Goal: Information Seeking & Learning: Learn about a topic

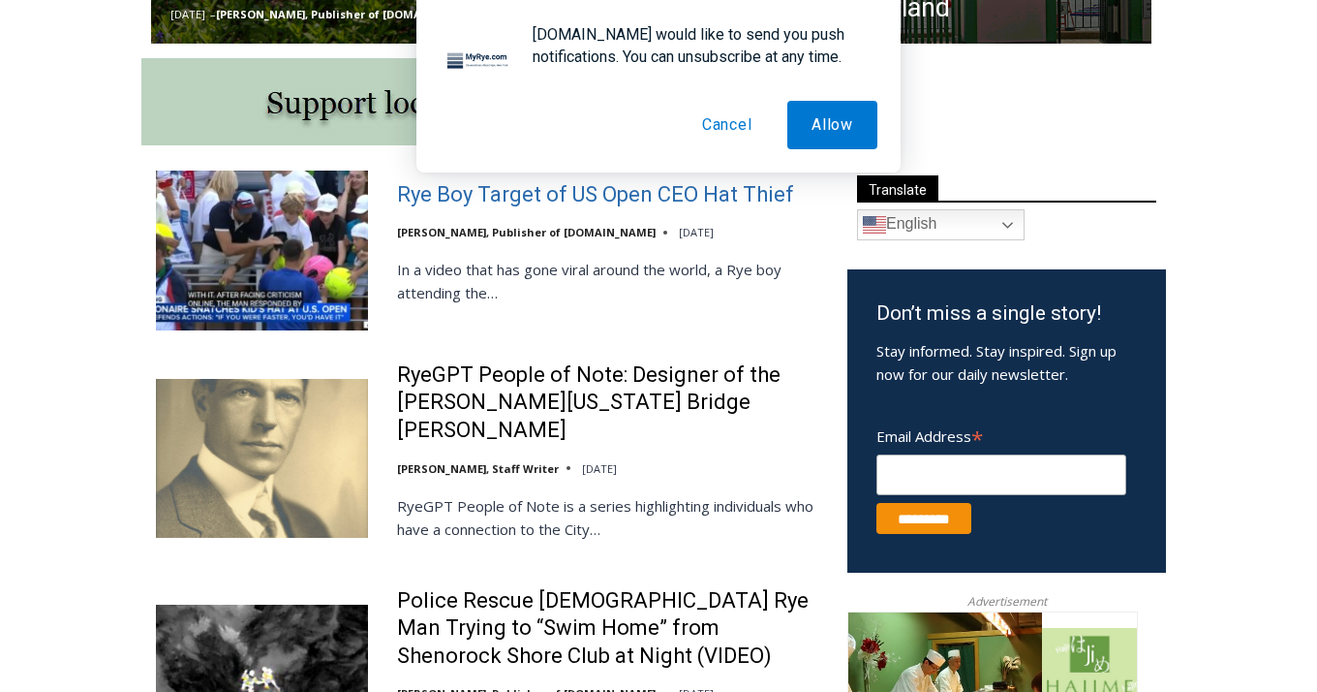
click at [507, 193] on link "Rye Boy Target of US Open CEO Hat Thief" at bounding box center [595, 195] width 397 height 28
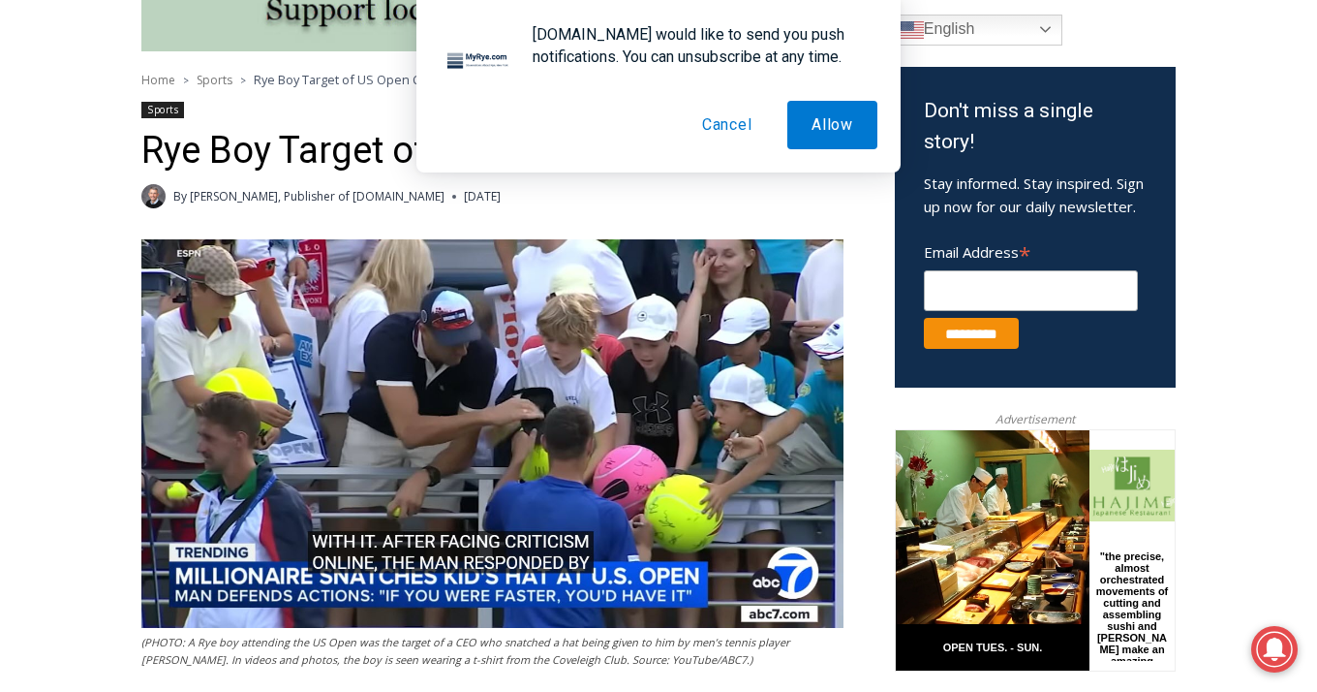
scroll to position [596, 0]
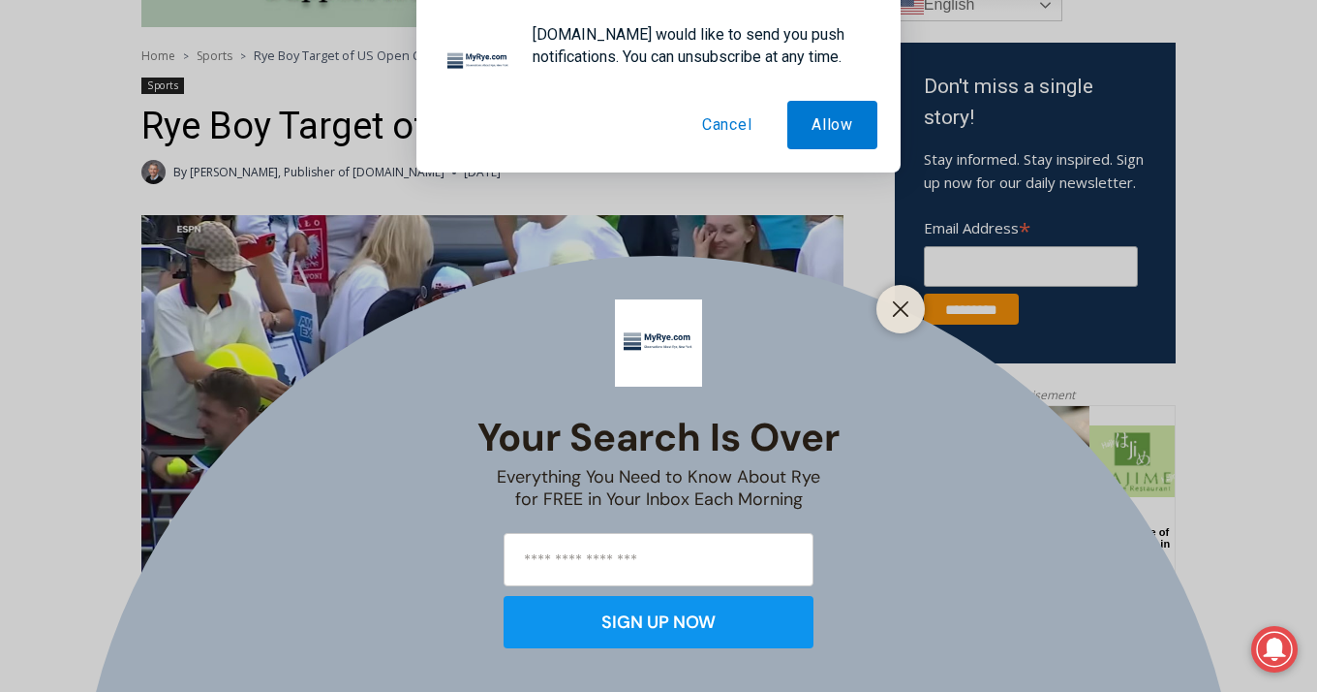
click at [728, 126] on button "Cancel" at bounding box center [727, 125] width 99 height 48
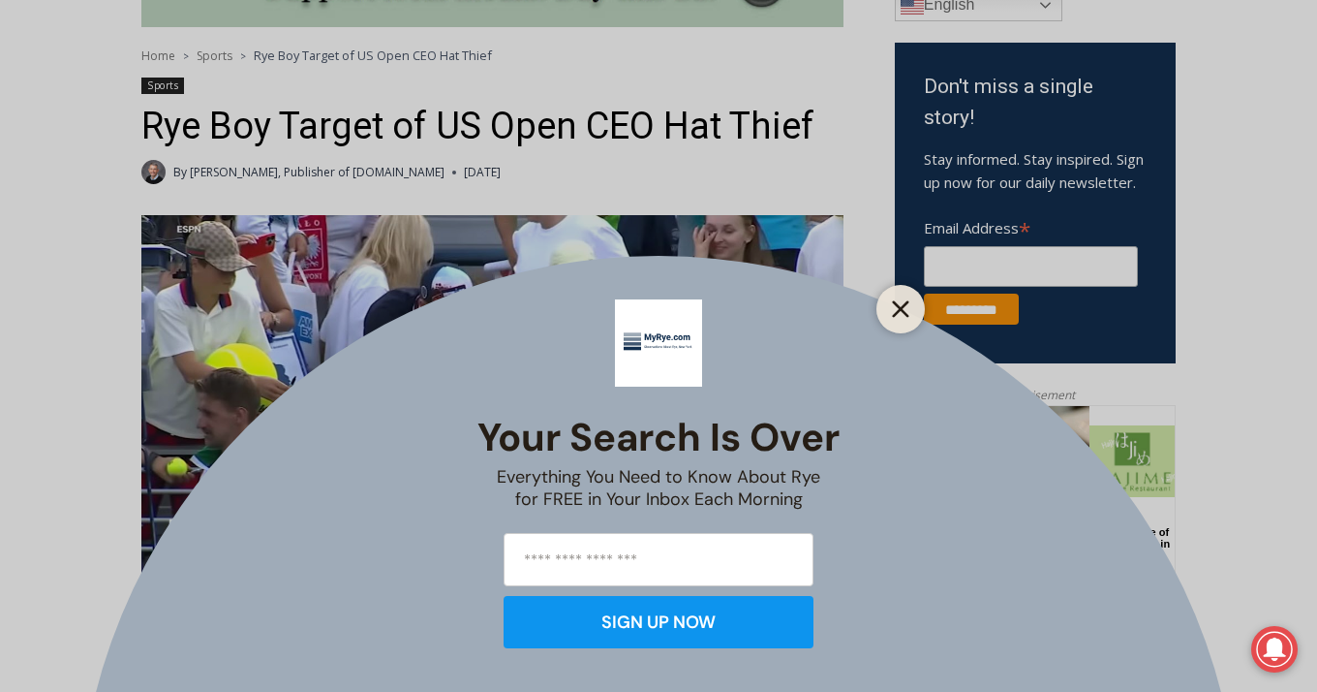
click at [913, 295] on button "Close" at bounding box center [900, 308] width 27 height 27
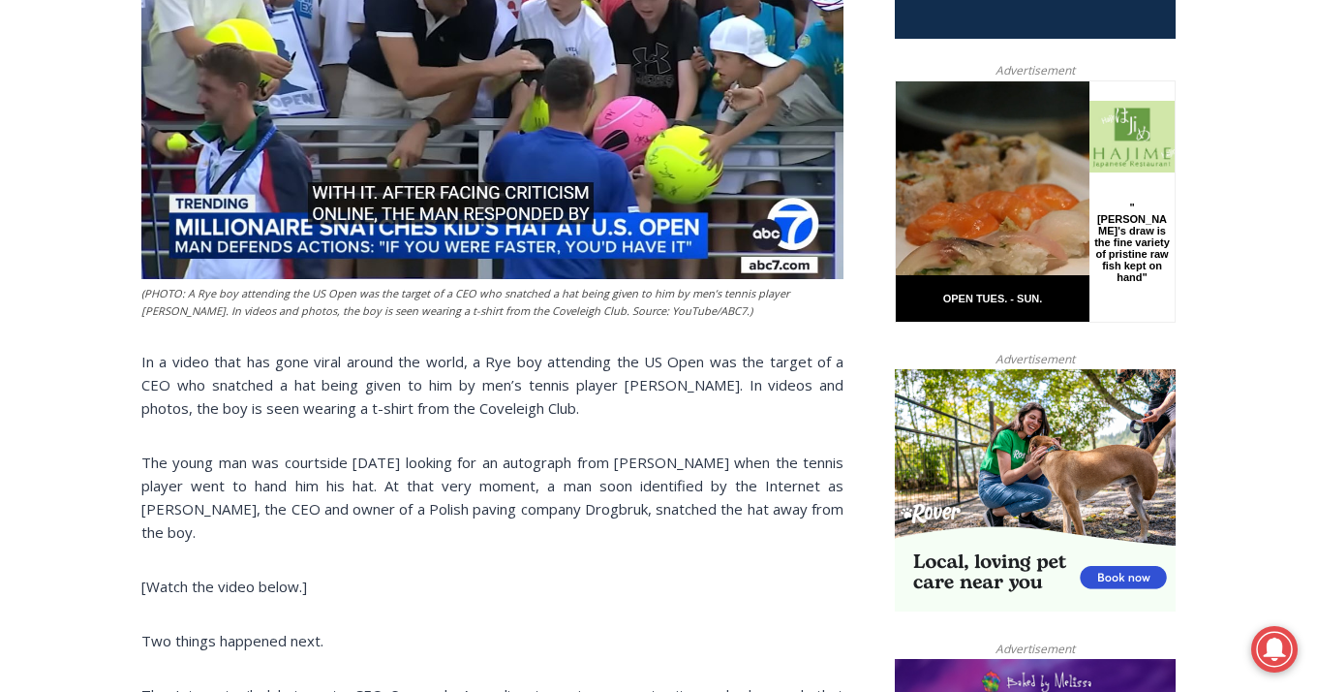
scroll to position [950, 0]
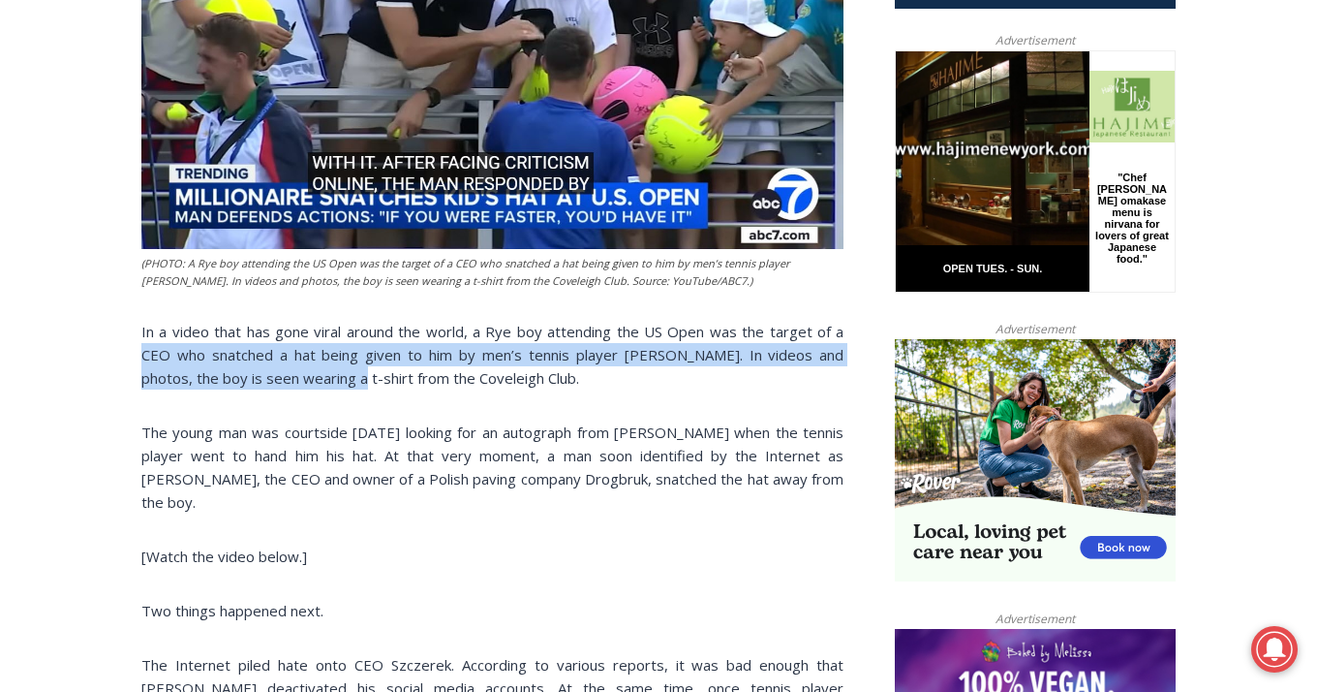
drag, startPoint x: 148, startPoint y: 364, endPoint x: 352, endPoint y: 384, distance: 204.4
drag, startPoint x: 352, startPoint y: 384, endPoint x: 312, endPoint y: 388, distance: 39.9
click at [352, 384] on span "In a video that has gone viral around the world, a Rye boy attending the US Ope…" at bounding box center [492, 355] width 702 height 66
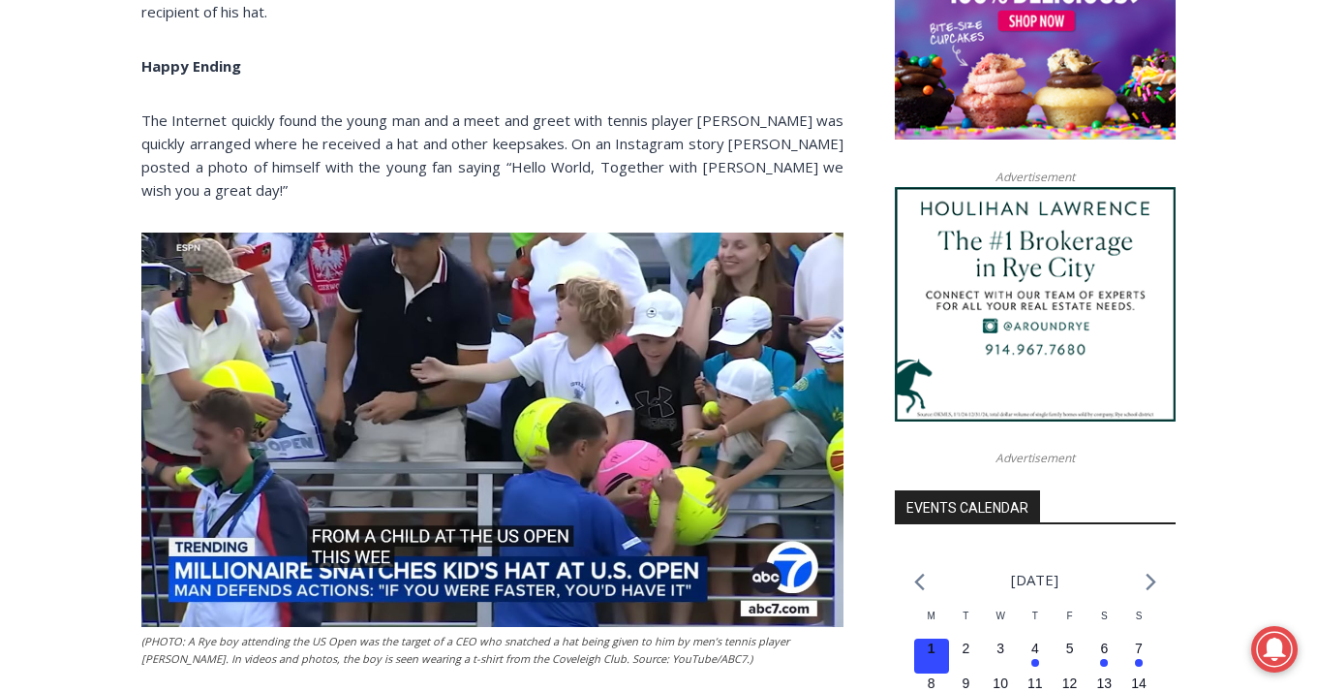
scroll to position [1675, 0]
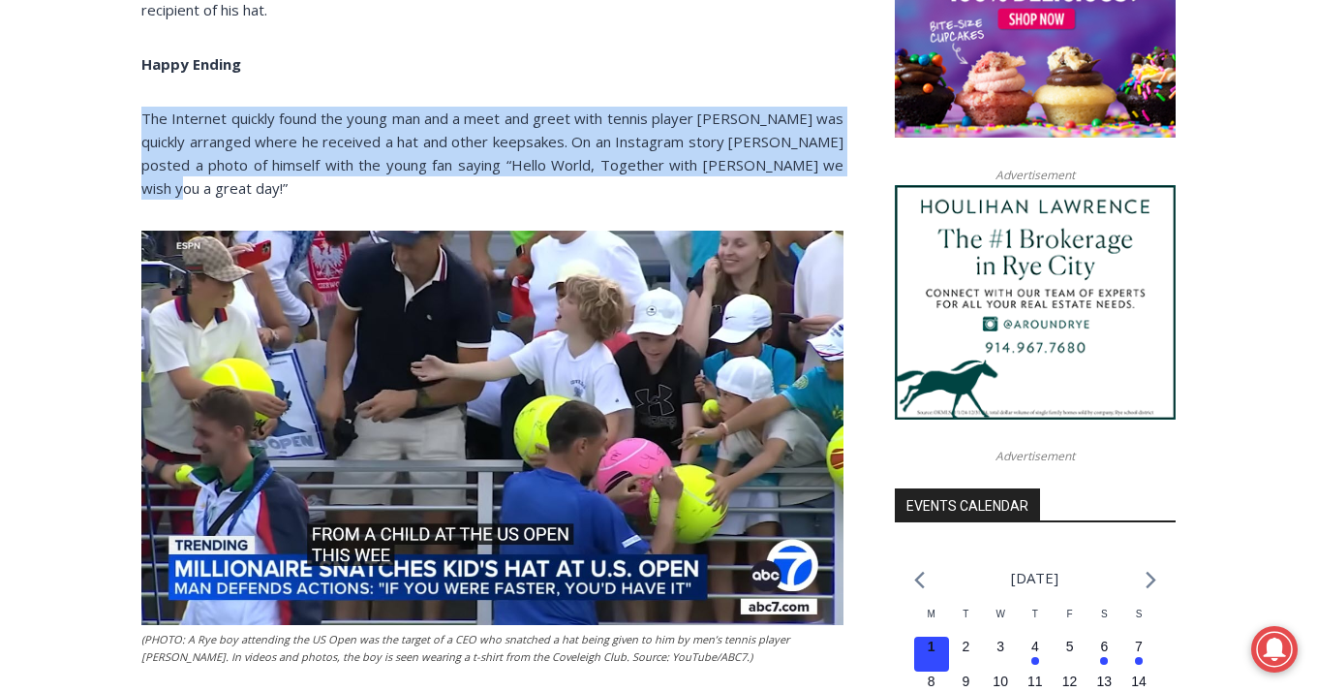
drag, startPoint x: 141, startPoint y: 103, endPoint x: 227, endPoint y: 175, distance: 112.0
click at [227, 175] on p "The Internet quickly found the young man and a meet and greet with tennis playe…" at bounding box center [492, 153] width 702 height 93
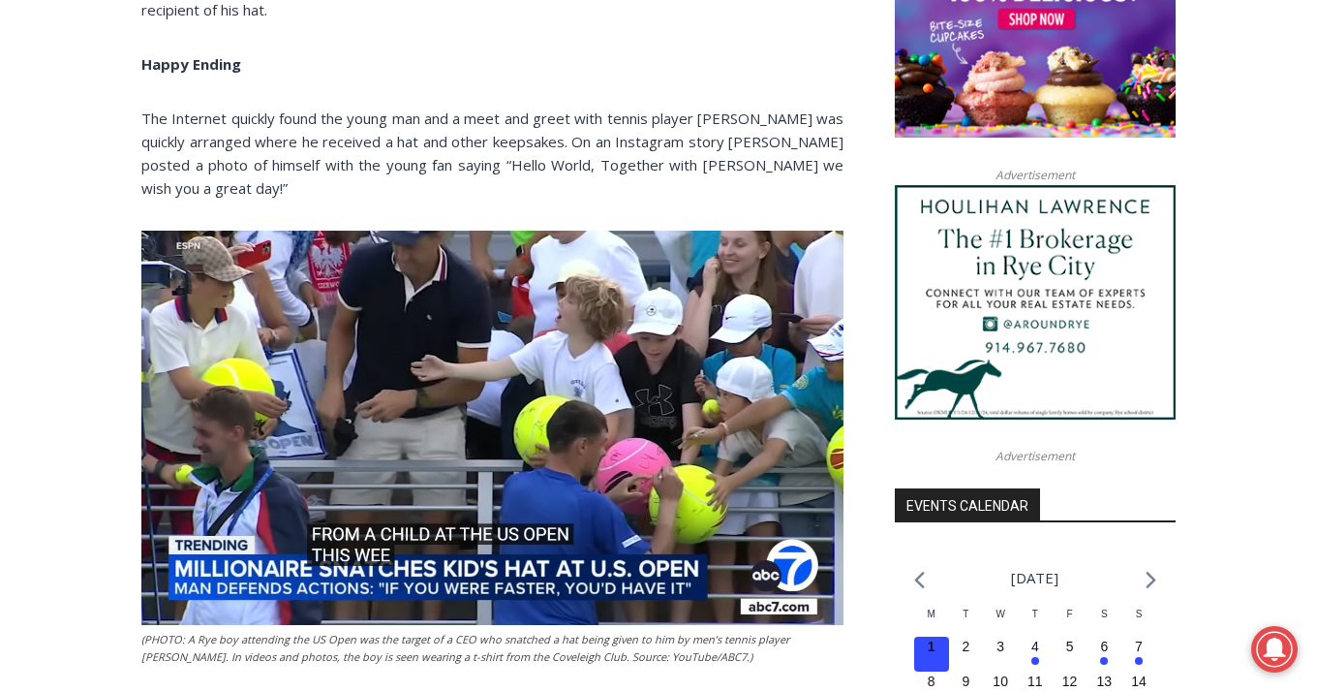
click at [226, 175] on p "The Internet quickly found the young man and a meet and greet with tennis playe…" at bounding box center [492, 153] width 702 height 93
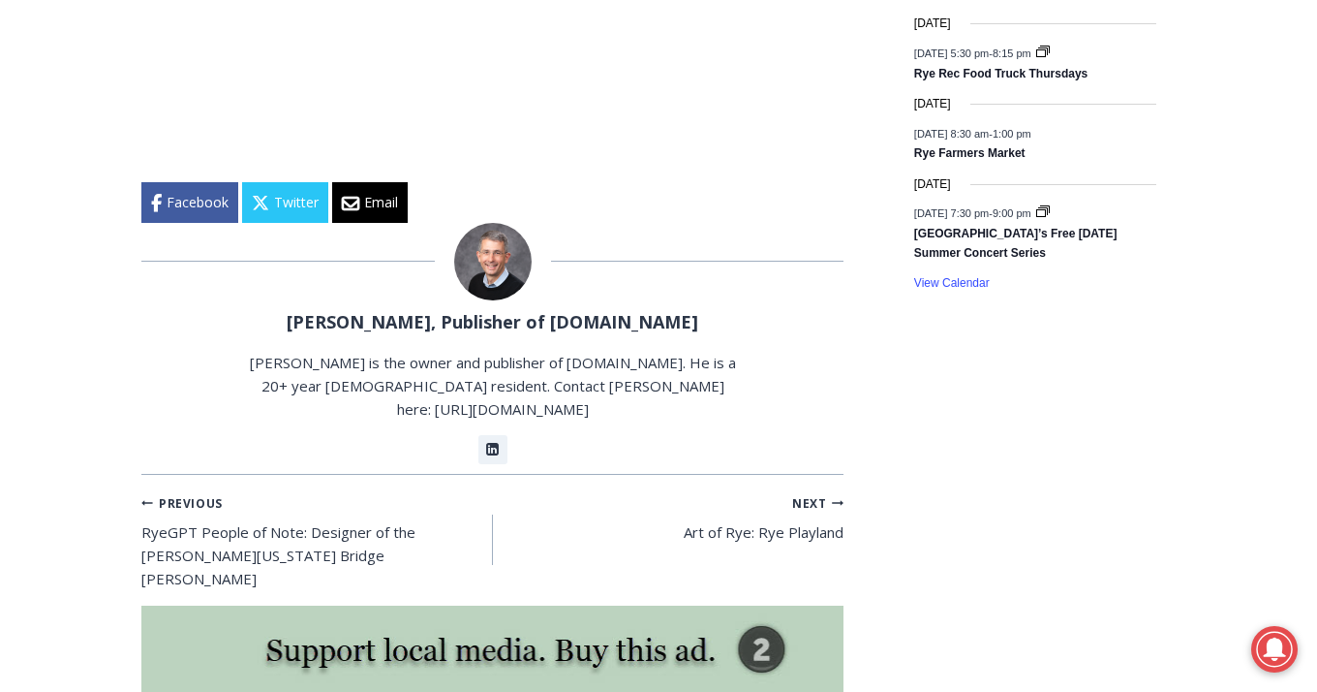
scroll to position [3119, 0]
